Goal: Check status: Check status

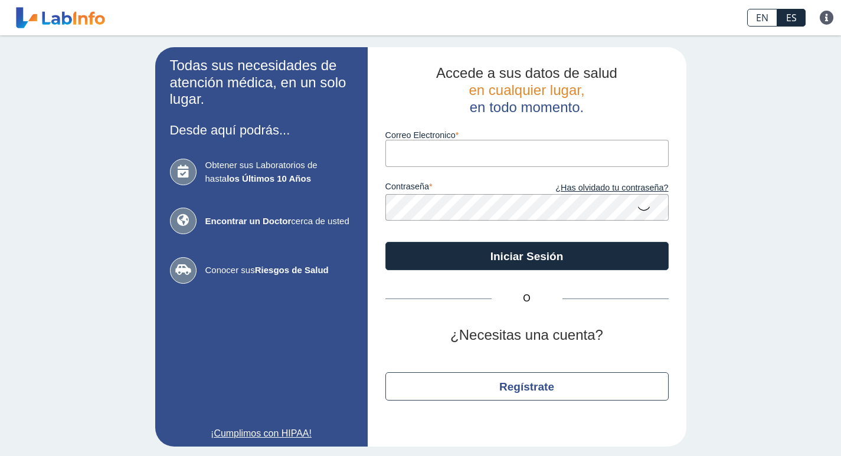
click at [419, 162] on input "Correo Electronico" at bounding box center [527, 153] width 283 height 27
type input "[EMAIL_ADDRESS][DOMAIN_NAME]"
click at [638, 210] on icon at bounding box center [644, 208] width 14 height 23
click at [386, 242] on button "Iniciar Sesión" at bounding box center [527, 256] width 283 height 28
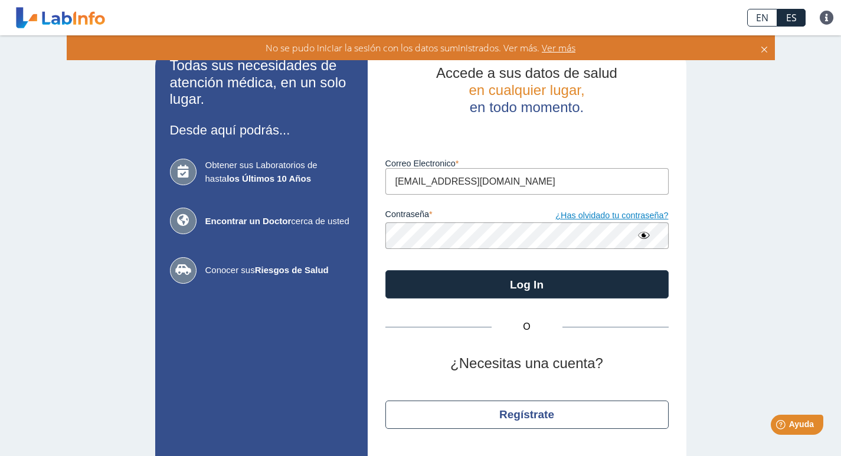
click at [622, 214] on link "¿Has olvidado tu contraseña?" at bounding box center [598, 216] width 142 height 13
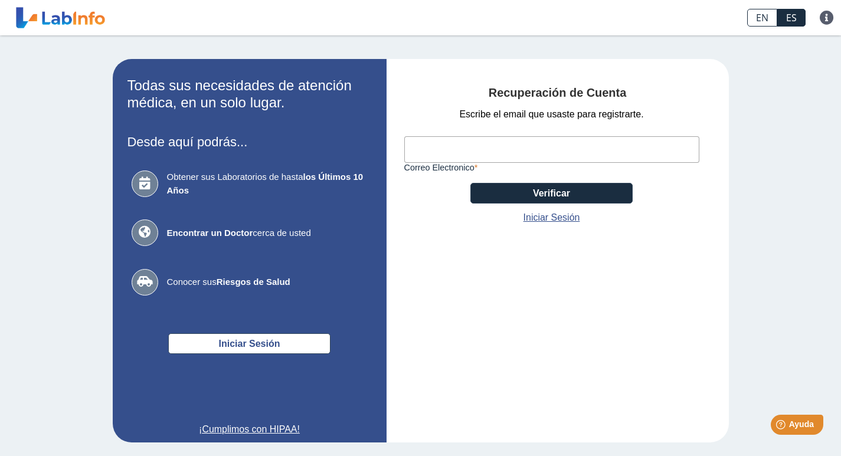
click at [448, 145] on input "Correo Electronico" at bounding box center [551, 149] width 295 height 27
type input "[EMAIL_ADDRESS][DOMAIN_NAME]"
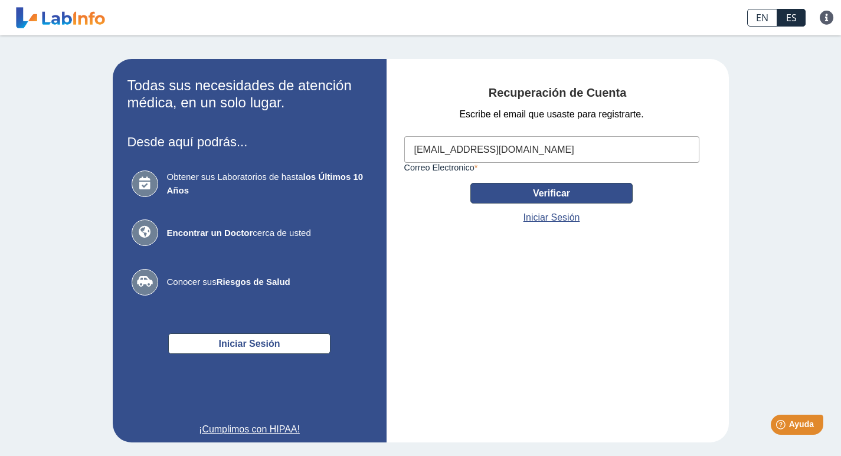
click at [566, 195] on button "Verificar" at bounding box center [552, 193] width 162 height 21
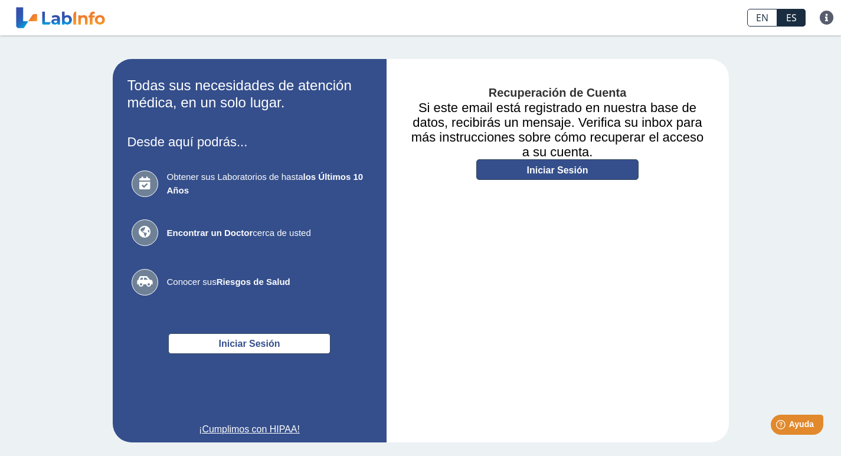
click at [593, 169] on link "Iniciar Sesión" at bounding box center [557, 169] width 162 height 21
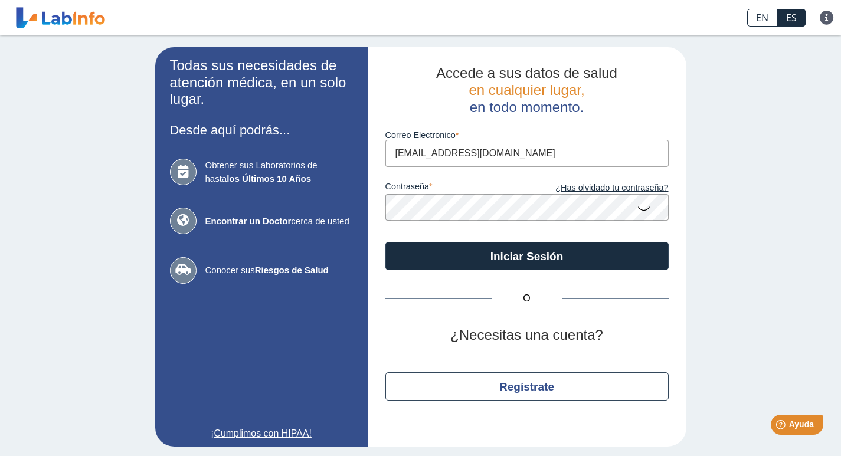
click at [350, 217] on app-login "Todas sus necesidades de atención médica, en un solo lugar. Desde aquí podrás..…" at bounding box center [420, 247] width 531 height 400
click at [386, 242] on button "Iniciar Sesión" at bounding box center [527, 256] width 283 height 28
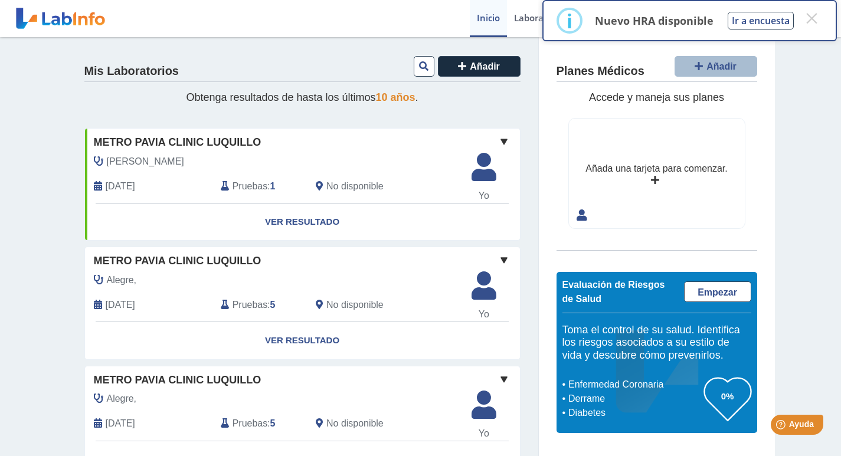
click at [299, 220] on link "Ver Resultado" at bounding box center [302, 222] width 435 height 37
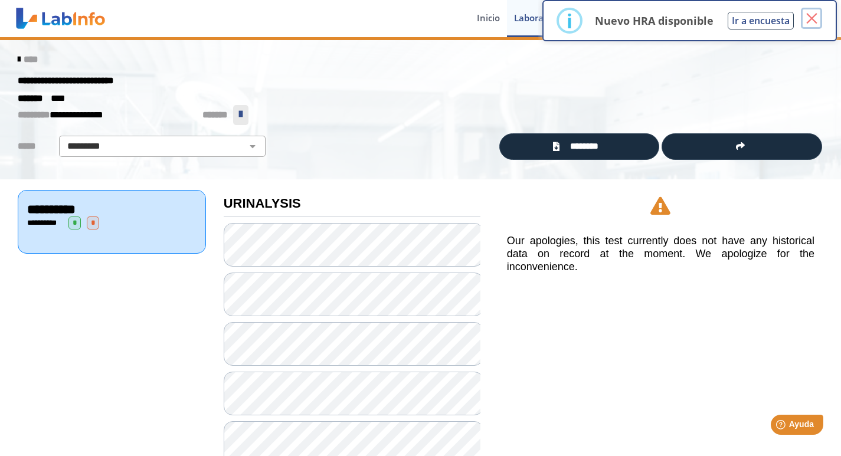
click at [816, 17] on button "×" at bounding box center [811, 18] width 21 height 21
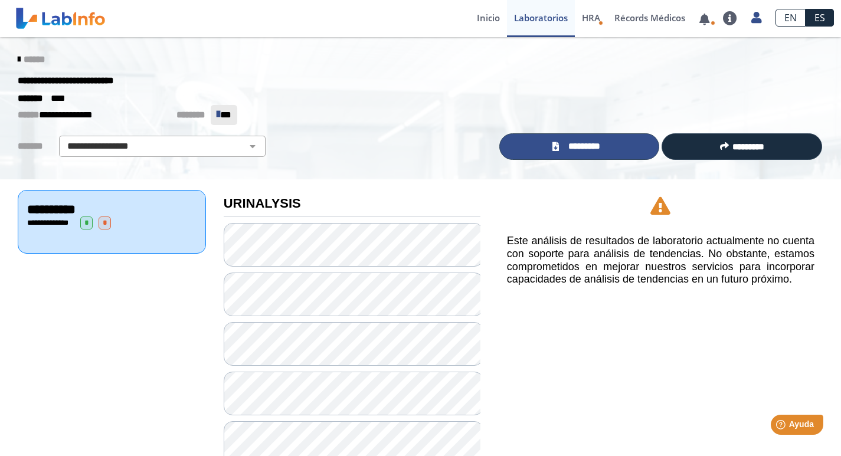
click at [603, 152] on span "*********" at bounding box center [584, 147] width 43 height 14
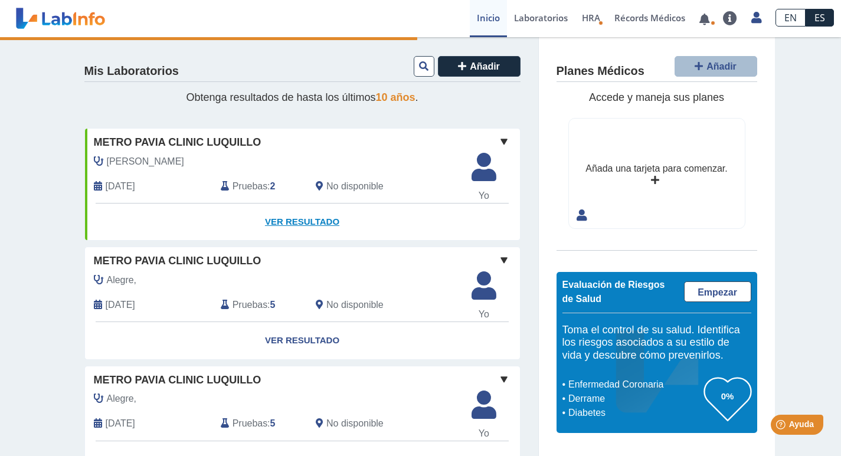
click at [285, 221] on link "Ver Resultado" at bounding box center [302, 222] width 435 height 37
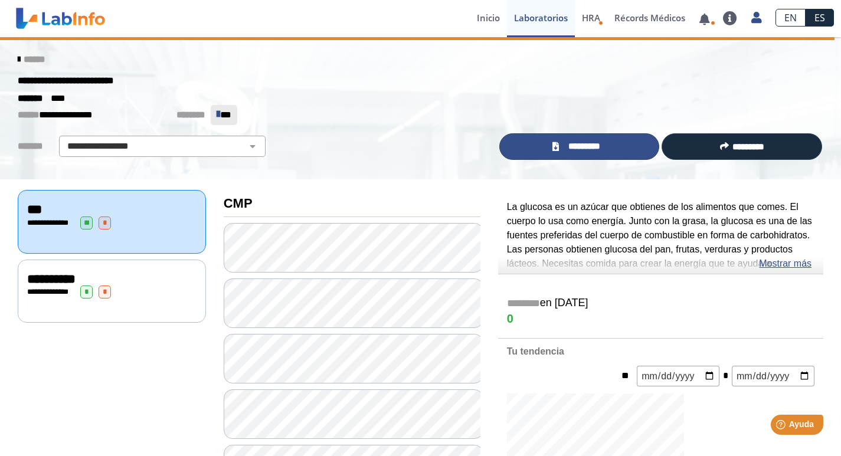
click at [570, 148] on span "*********" at bounding box center [584, 147] width 43 height 14
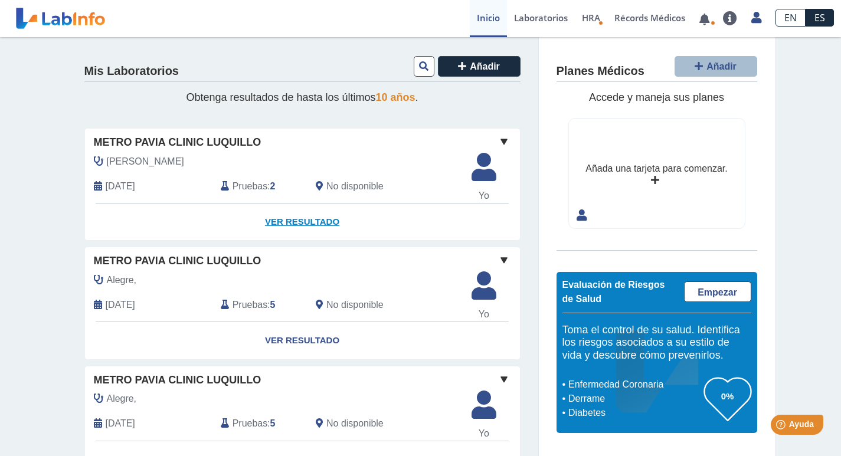
click at [303, 224] on link "Ver Resultado" at bounding box center [302, 222] width 435 height 37
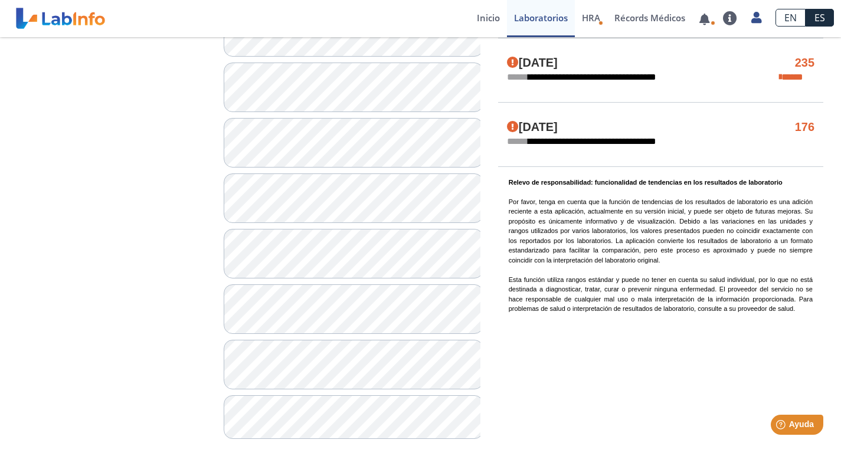
scroll to position [839, 0]
